Goal: Navigation & Orientation: Find specific page/section

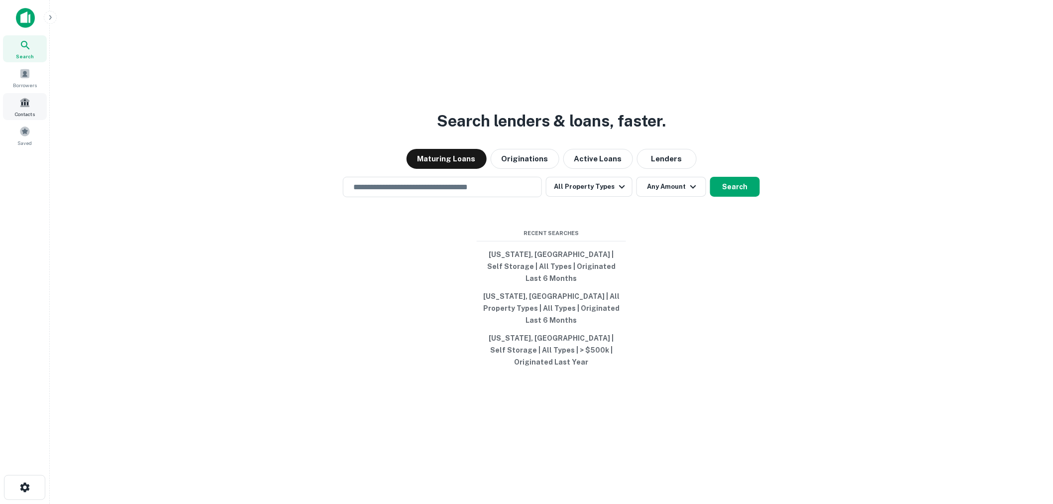
click at [25, 109] on div "Contacts" at bounding box center [25, 106] width 44 height 27
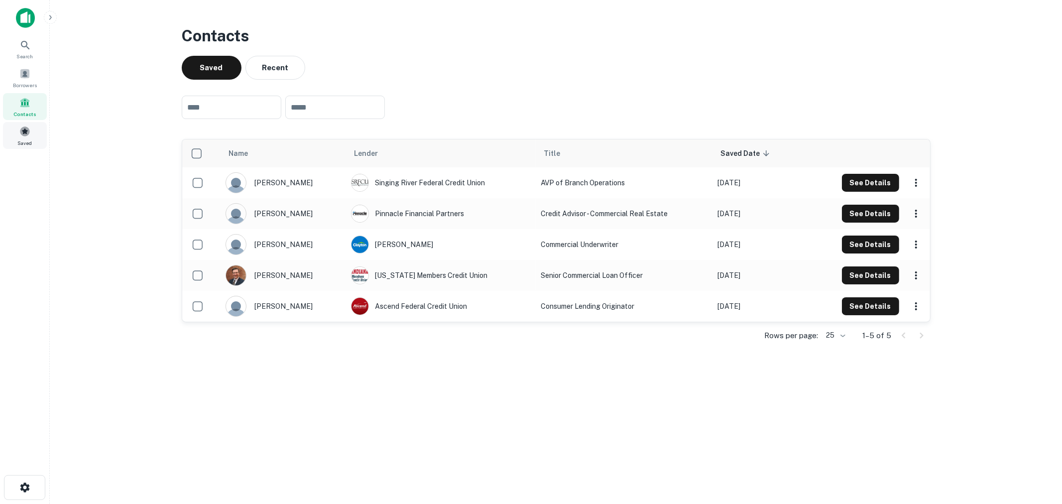
click at [27, 129] on span at bounding box center [24, 131] width 11 height 11
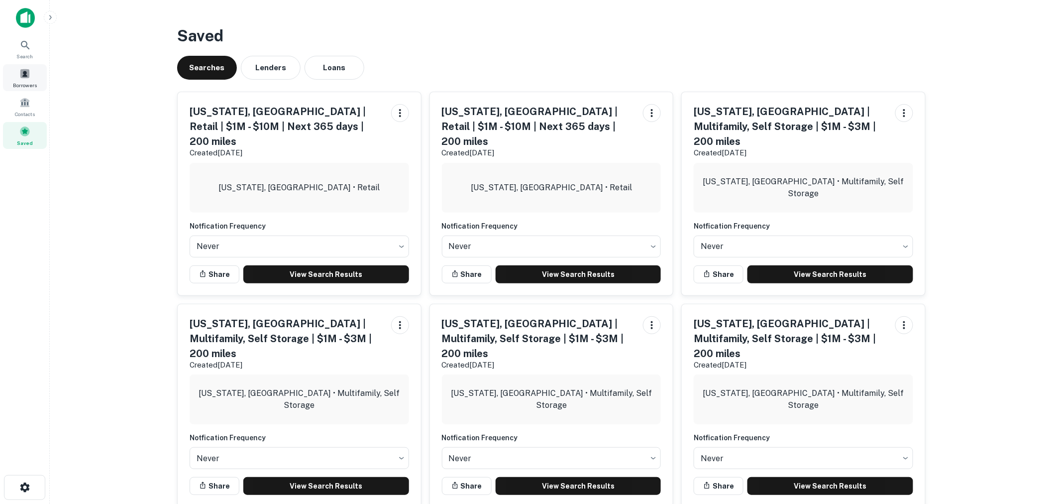
click at [26, 79] on div "Borrowers" at bounding box center [25, 77] width 44 height 27
